Goal: Task Accomplishment & Management: Use online tool/utility

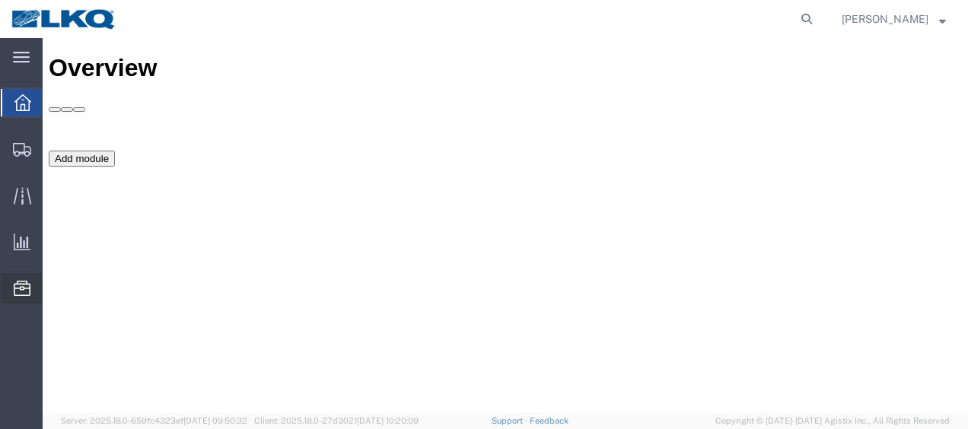
click at [0, 0] on span "Location Appointment" at bounding box center [0, 0] width 0 height 0
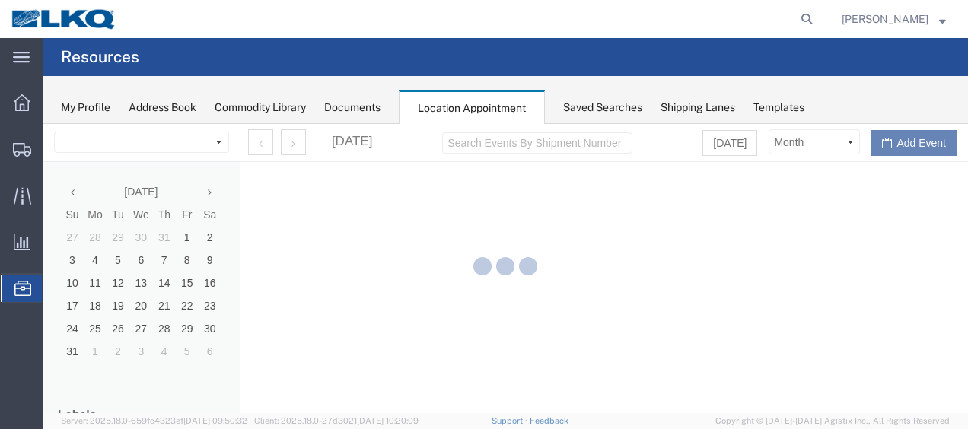
select select "27578"
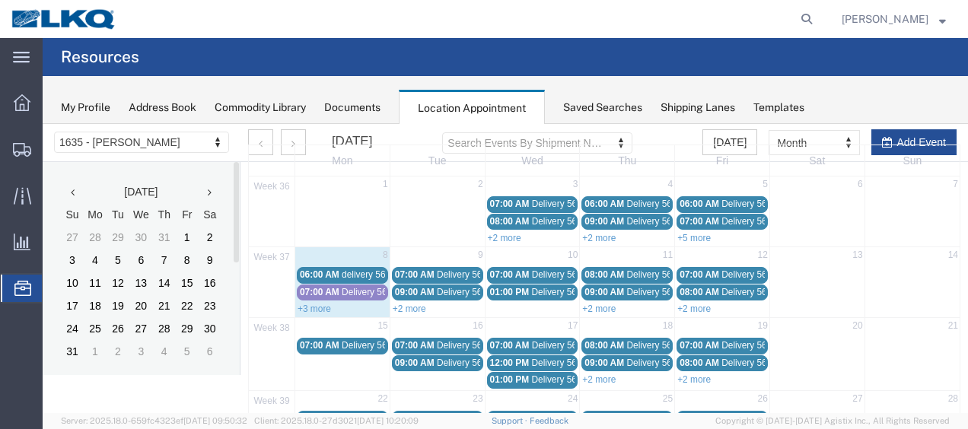
scroll to position [76, 0]
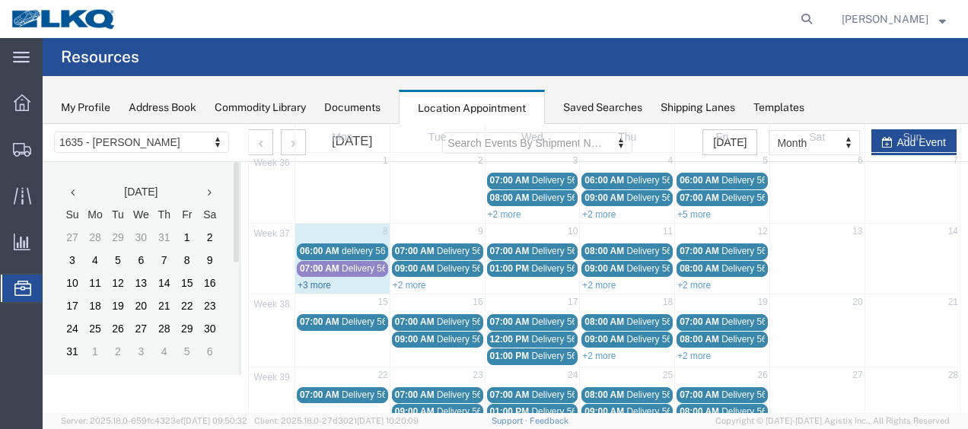
click at [315, 282] on link "+3 more" at bounding box center [314, 285] width 33 height 11
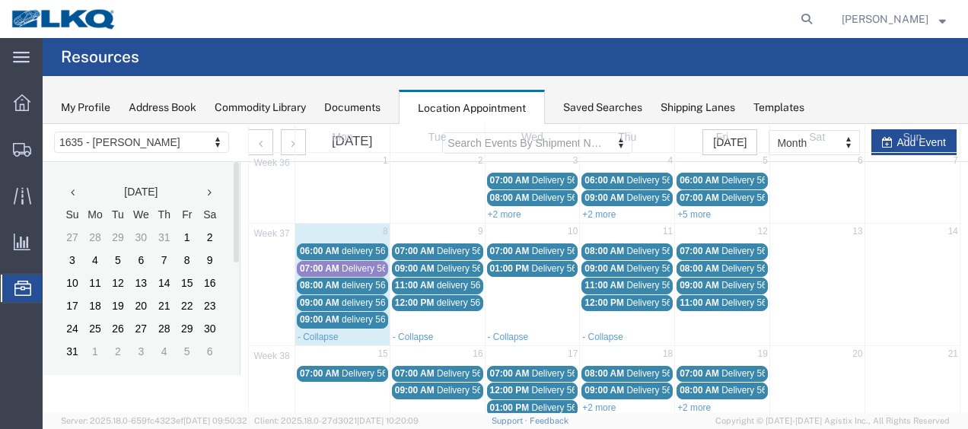
click at [366, 263] on span "Delivery 56300828" at bounding box center [379, 268] width 75 height 11
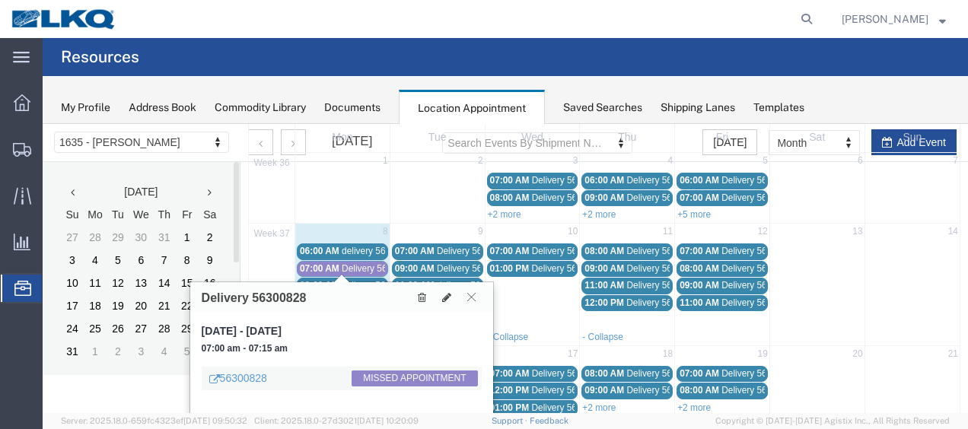
click at [474, 295] on icon at bounding box center [471, 296] width 8 height 9
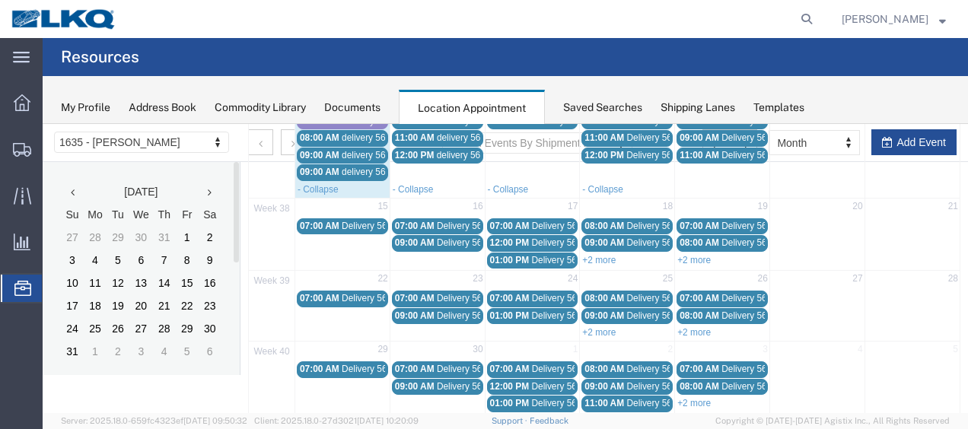
scroll to position [148, 0]
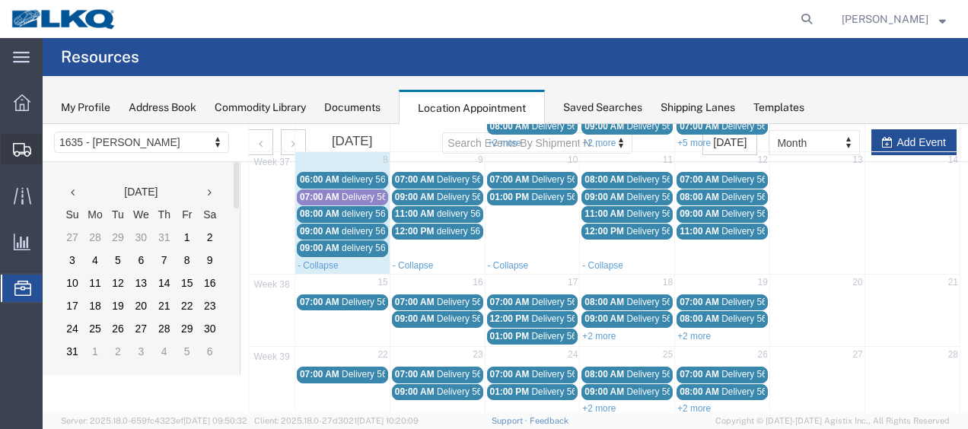
click at [20, 139] on div at bounding box center [22, 149] width 43 height 30
click at [0, 0] on span "Shipment Manager" at bounding box center [0, 0] width 0 height 0
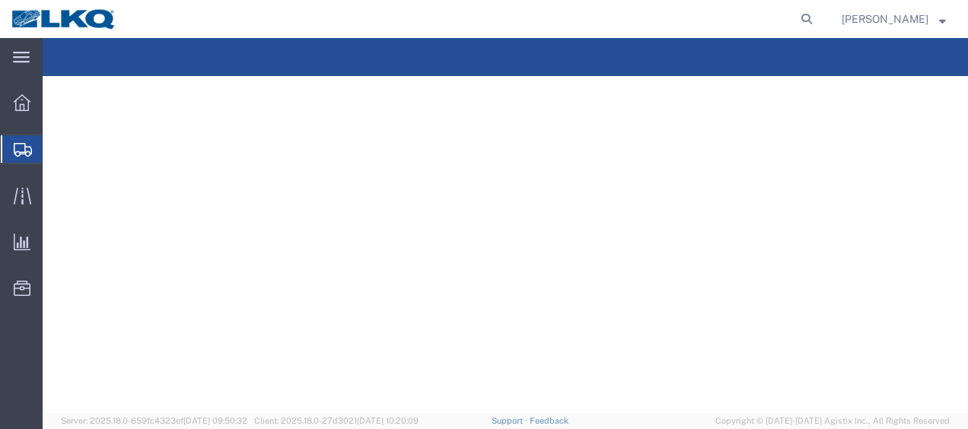
click at [0, 0] on span "Shipment Manager" at bounding box center [0, 0] width 0 height 0
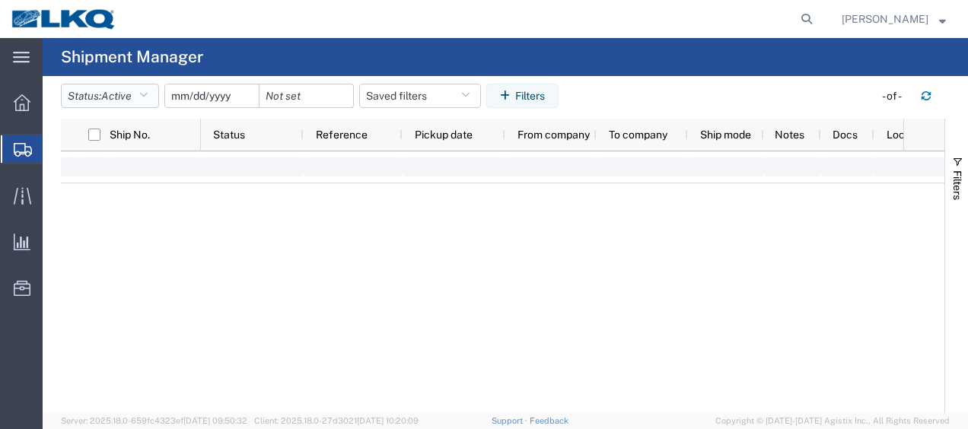
click at [139, 100] on button "Status: Active" at bounding box center [110, 96] width 98 height 24
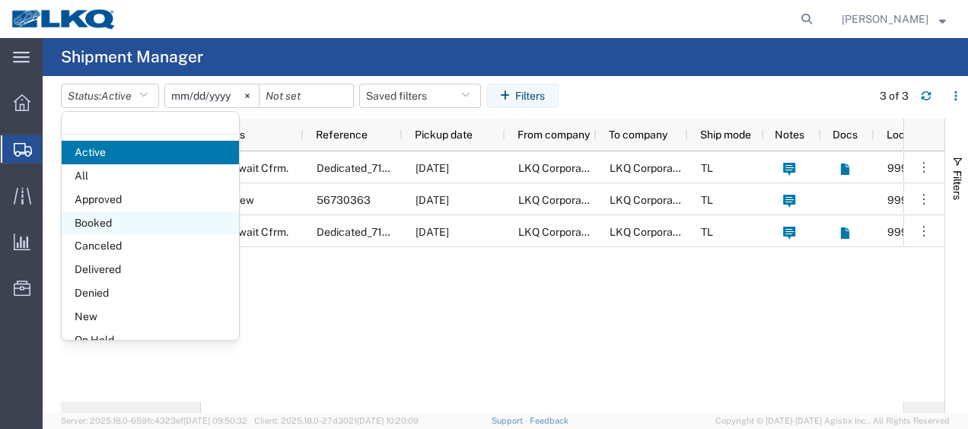
click at [97, 218] on span "Booked" at bounding box center [150, 224] width 177 height 24
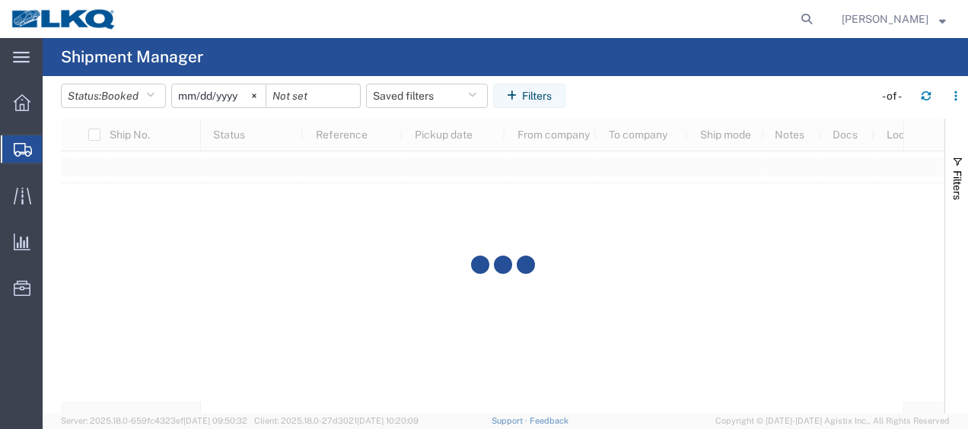
click at [192, 94] on input "2025-08-08" at bounding box center [219, 96] width 94 height 23
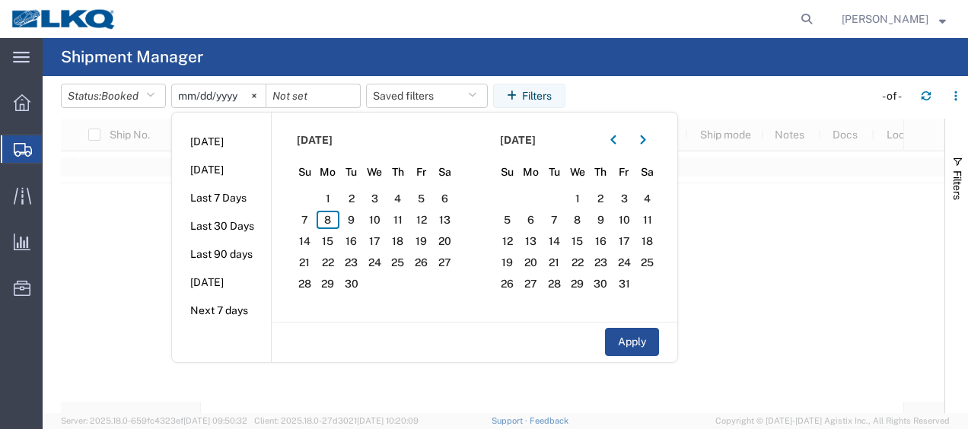
type input "2025-09-08"
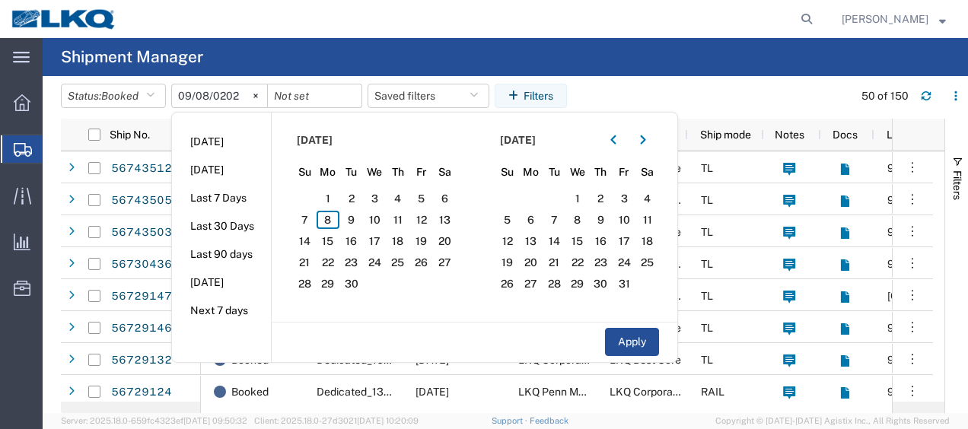
type input "2025-09-08"
click at [333, 216] on span "8" at bounding box center [329, 220] width 24 height 18
click at [353, 225] on span "9" at bounding box center [352, 220] width 24 height 18
click at [627, 342] on button "Apply" at bounding box center [632, 342] width 54 height 28
type input "2025-09-09"
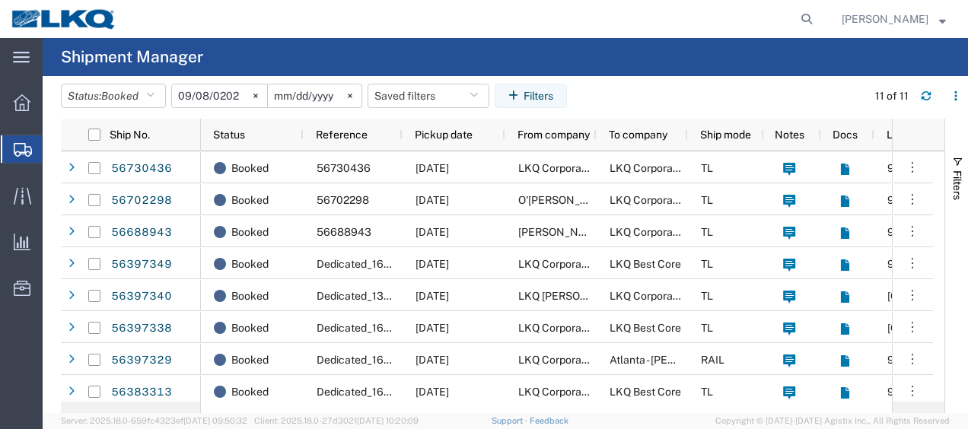
scroll to position [100, 0]
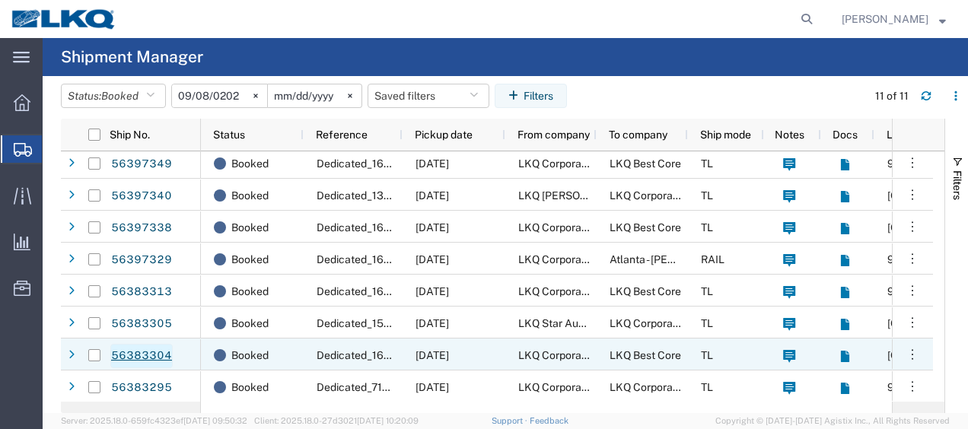
click at [152, 355] on link "56383304" at bounding box center [141, 356] width 62 height 24
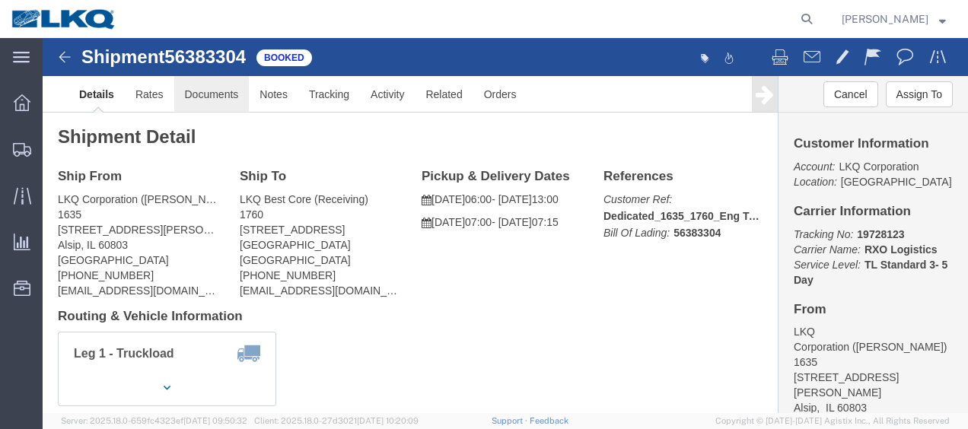
click link "Documents"
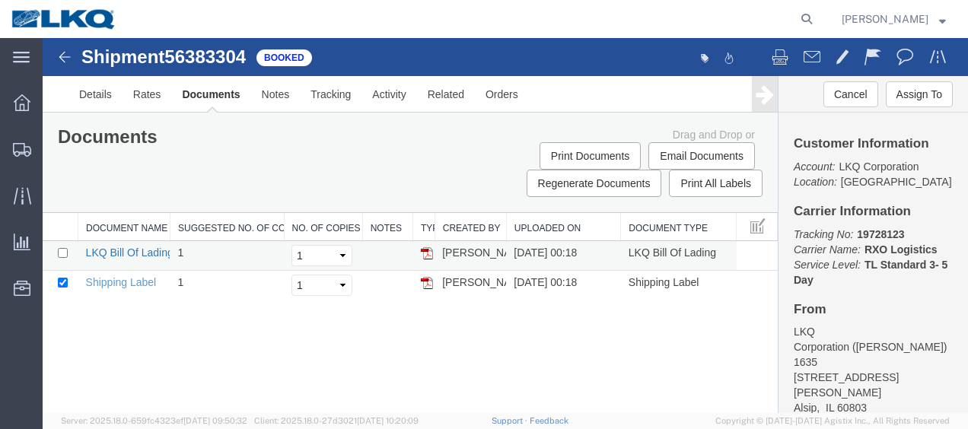
click at [131, 248] on link "LKQ Bill Of Lading" at bounding box center [130, 253] width 88 height 12
click at [64, 56] on img at bounding box center [65, 57] width 18 height 18
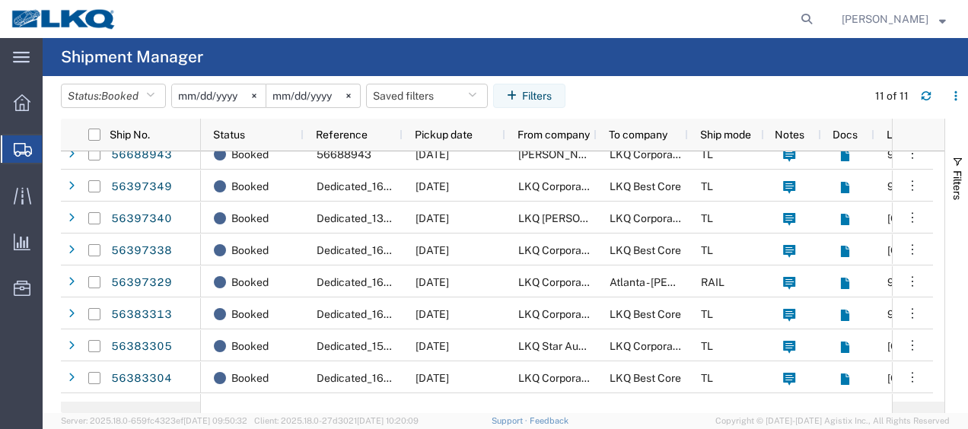
scroll to position [100, 0]
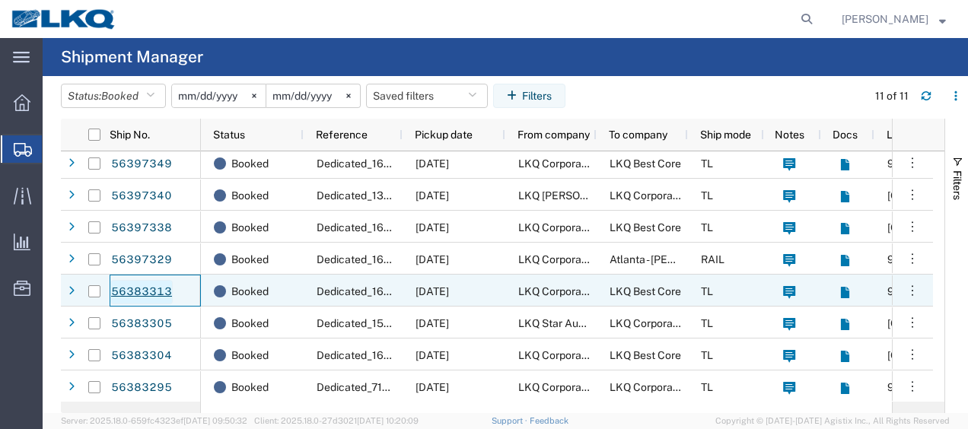
click at [155, 289] on link "56383313" at bounding box center [141, 292] width 62 height 24
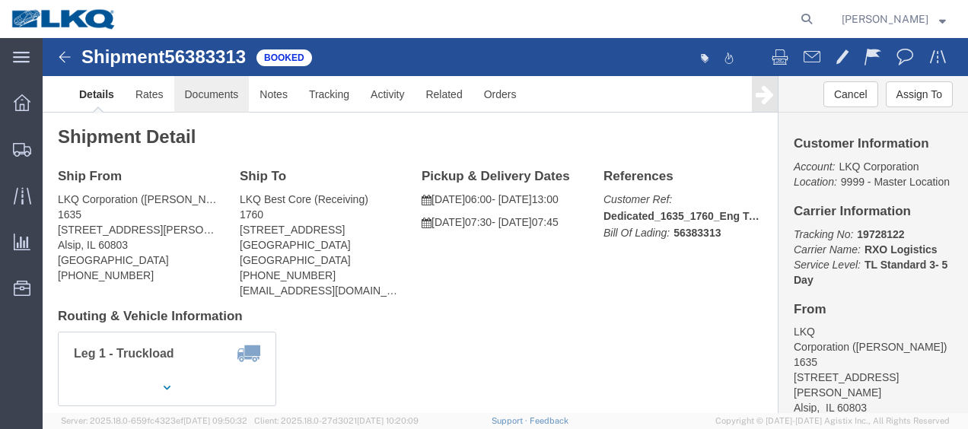
click link "Documents"
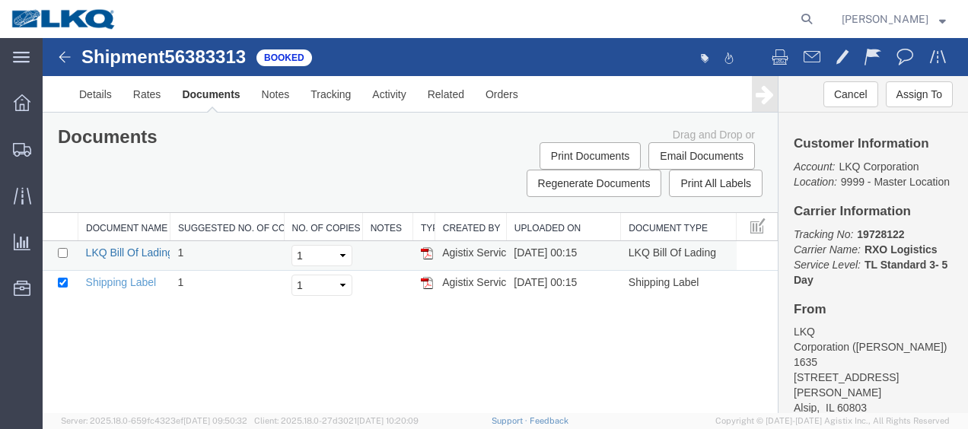
click at [134, 247] on link "LKQ Bill Of Lading" at bounding box center [130, 253] width 88 height 12
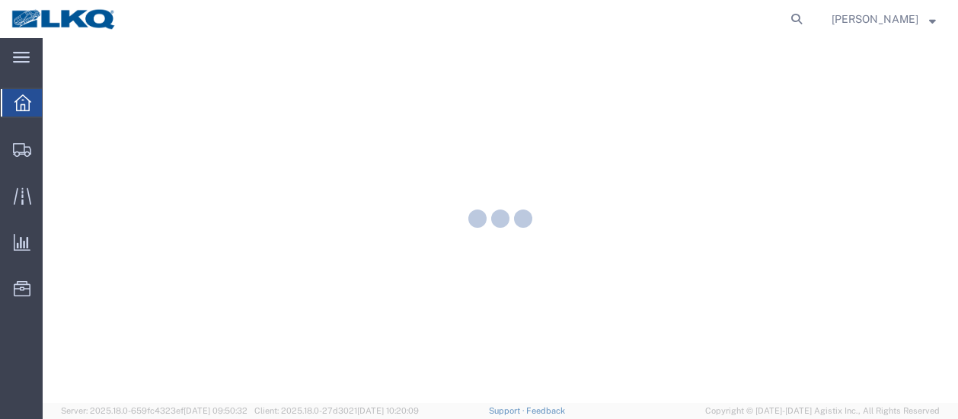
click at [30, 307] on ul "Overview Shipments Shipment Manager Estimator Traffic Analytics Ad Hoc Reports …" at bounding box center [21, 204] width 43 height 232
click at [0, 0] on span "Location Appointment" at bounding box center [0, 0] width 0 height 0
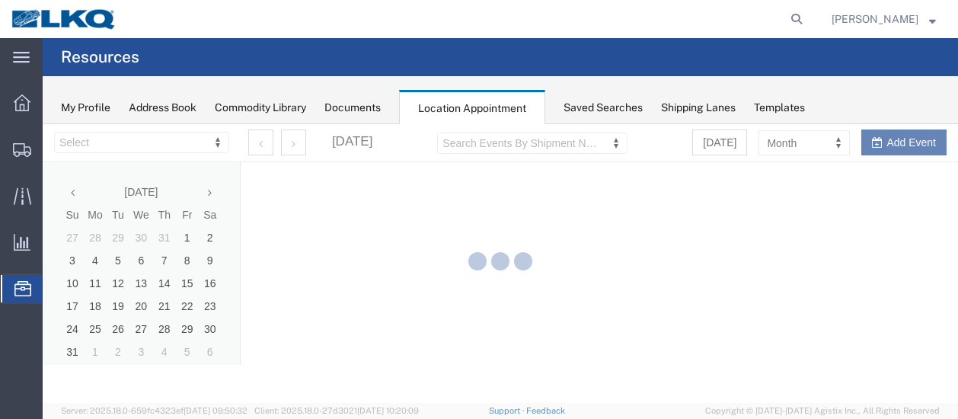
select select "27578"
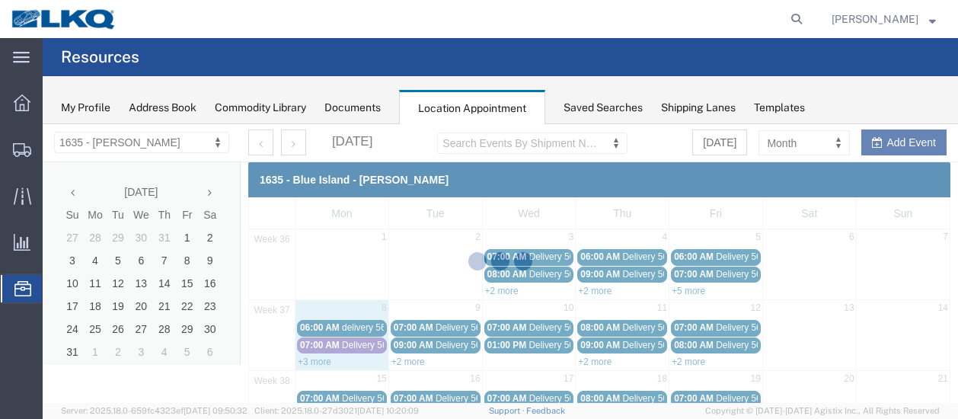
click at [210, 193] on div at bounding box center [500, 263] width 915 height 279
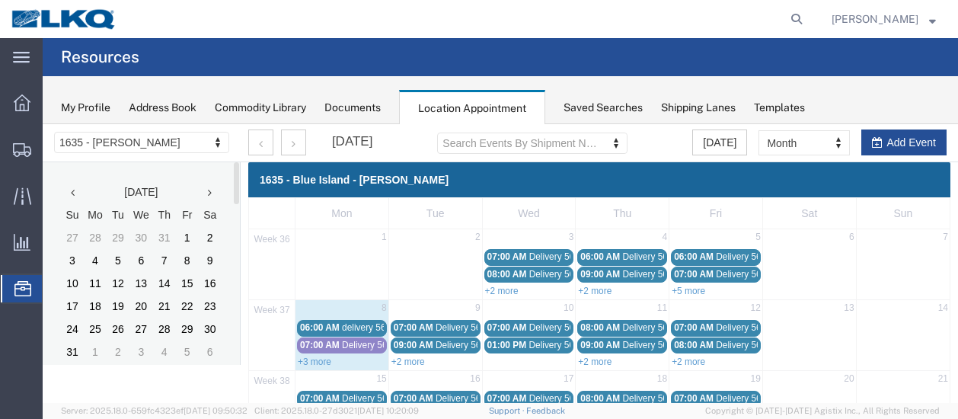
click at [210, 193] on icon at bounding box center [210, 192] width 4 height 11
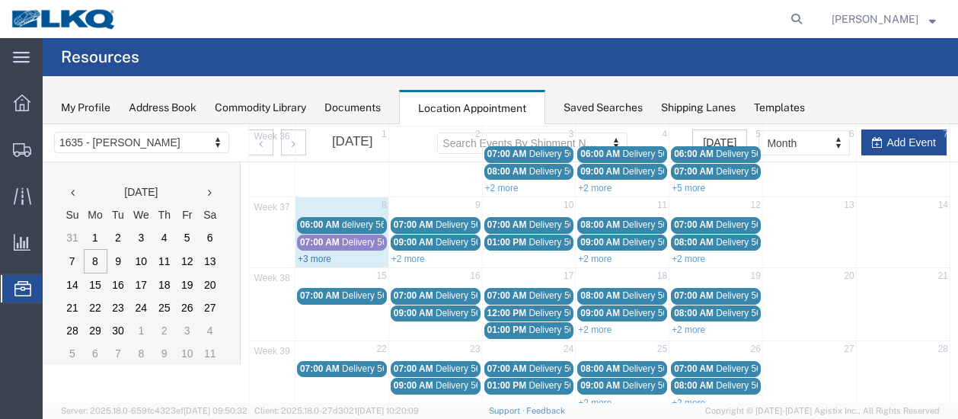
click at [306, 257] on link "+3 more" at bounding box center [314, 259] width 33 height 11
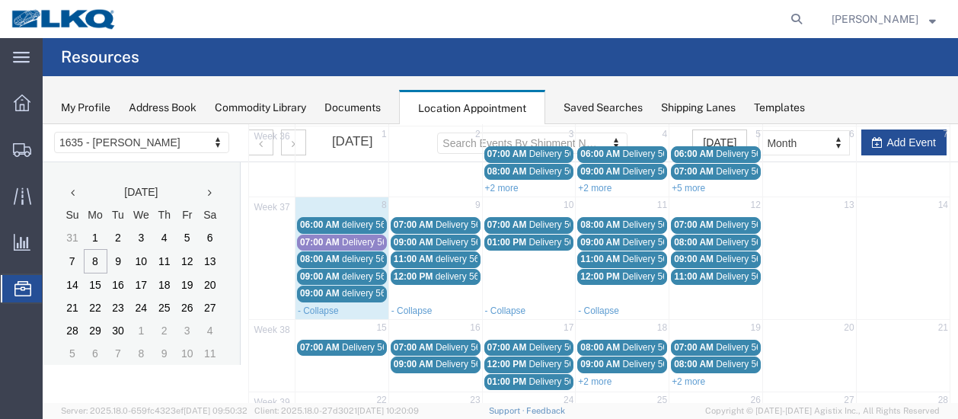
click at [330, 272] on span "09:00 AM" at bounding box center [320, 276] width 40 height 11
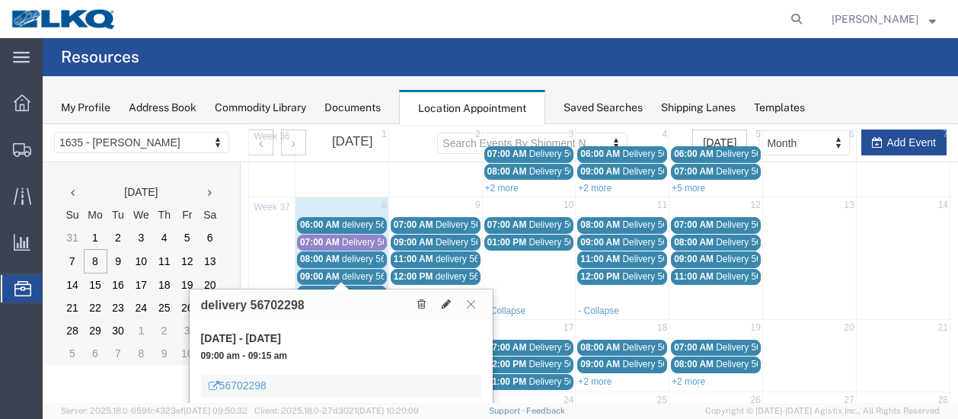
click at [473, 299] on icon at bounding box center [471, 303] width 8 height 9
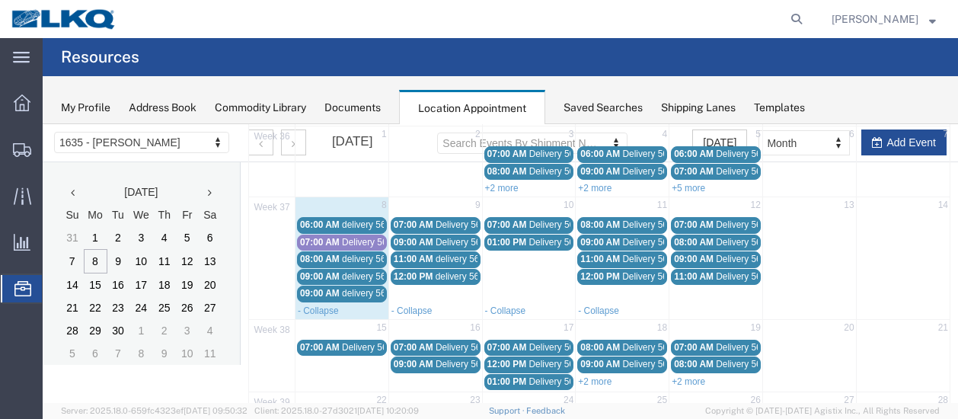
click at [330, 289] on span "09:00 AM" at bounding box center [320, 293] width 40 height 11
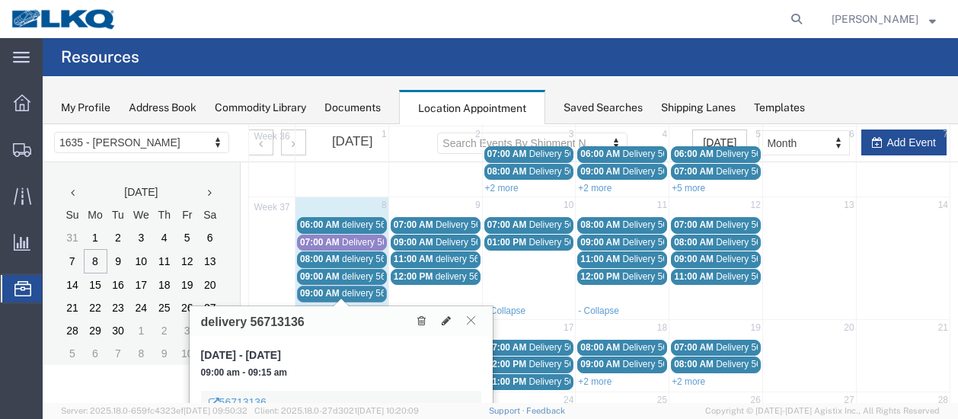
click at [476, 319] on button at bounding box center [471, 320] width 21 height 14
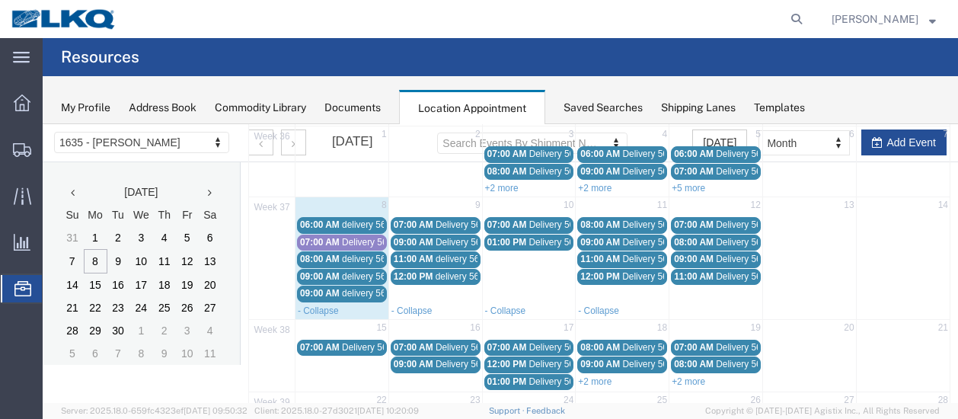
click at [337, 292] on span "09:00 AM" at bounding box center [320, 293] width 40 height 11
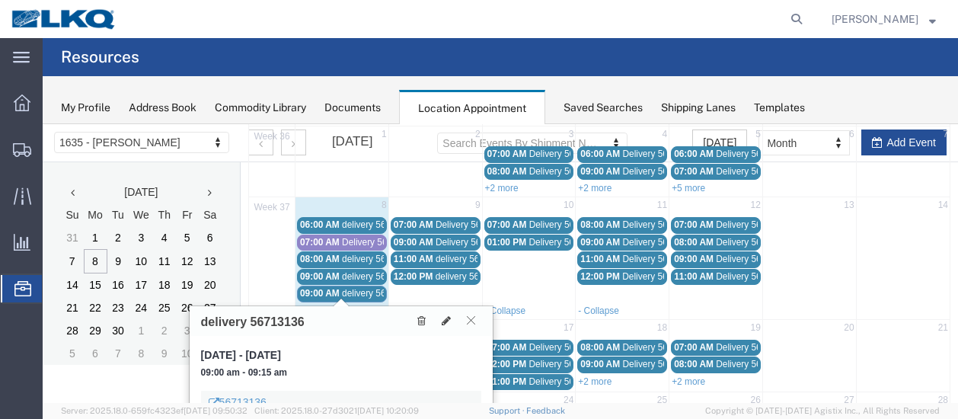
click at [467, 322] on icon at bounding box center [471, 319] width 8 height 9
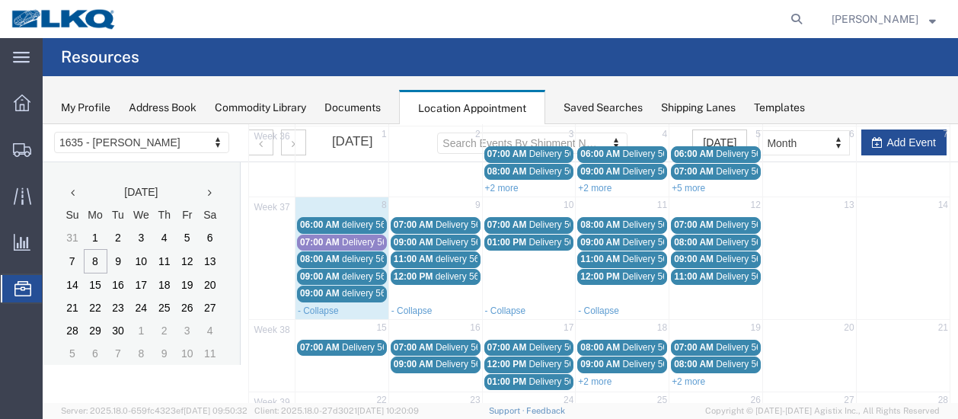
click at [353, 292] on span "delivery 56713136" at bounding box center [379, 293] width 74 height 11
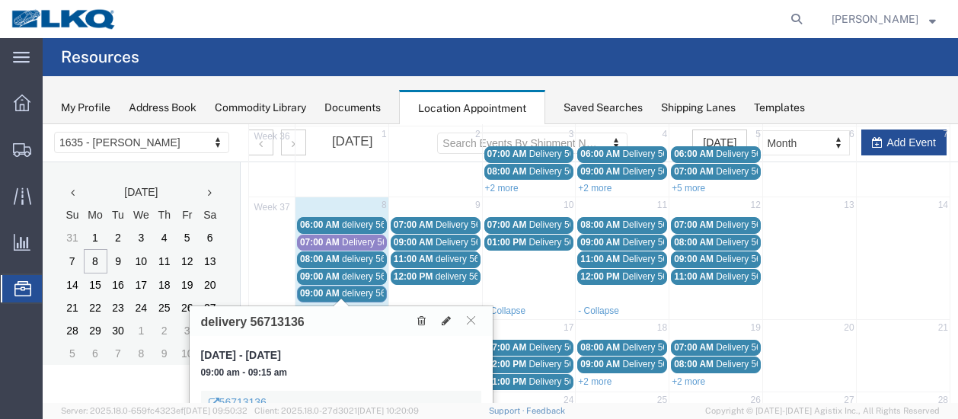
click at [262, 210] on span "37" at bounding box center [272, 207] width 42 height 13
click at [247, 191] on div "1635 - Blue Island - [PERSON_NAME] Mon Tue Wed Thu Fri Sat Sun 36 1 2 3 4 5 6 7…" at bounding box center [599, 332] width 717 height 547
click at [242, 187] on div "1635 - Blue Island - [PERSON_NAME] Mon Tue Wed Thu Fri Sat Sun 36 1 2 3 4 5 6 7…" at bounding box center [599, 332] width 717 height 547
click at [473, 319] on icon at bounding box center [471, 319] width 8 height 9
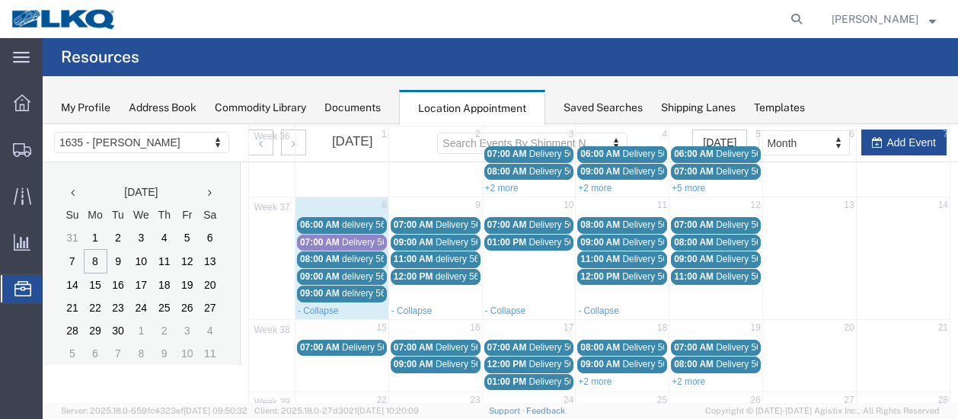
click at [332, 237] on div "07:00 AM Delivery 56300828" at bounding box center [342, 242] width 84 height 11
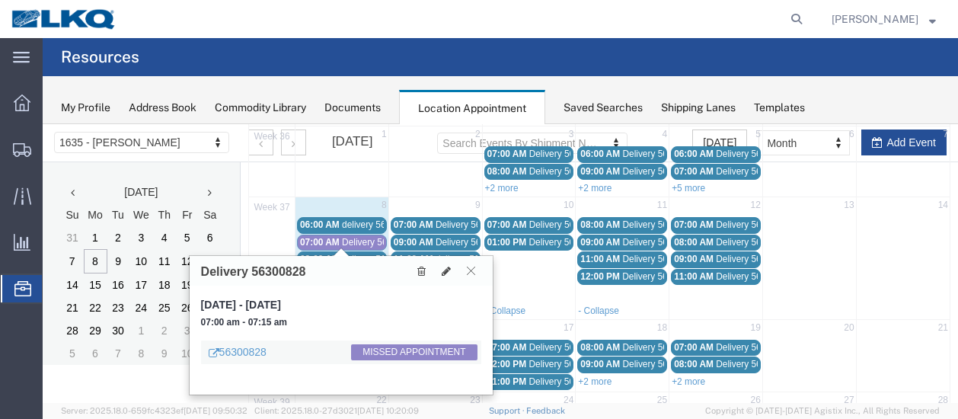
click at [465, 270] on button at bounding box center [471, 270] width 21 height 14
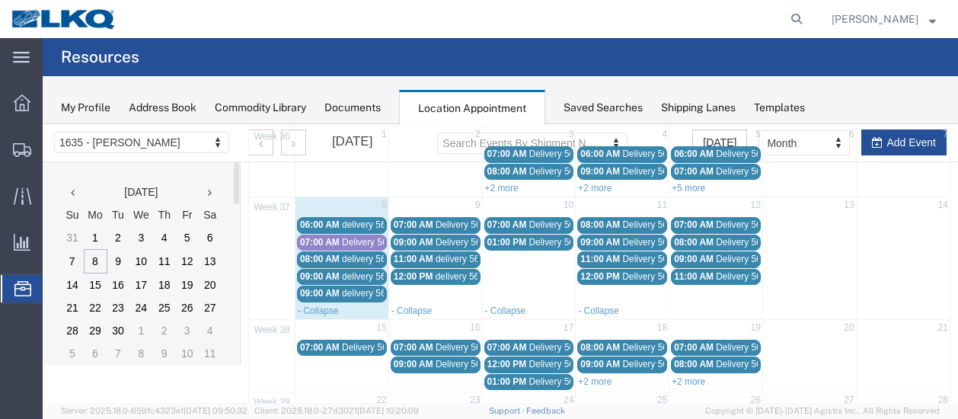
click at [332, 292] on span "09:00 AM" at bounding box center [320, 293] width 40 height 11
